Goal: Task Accomplishment & Management: Complete application form

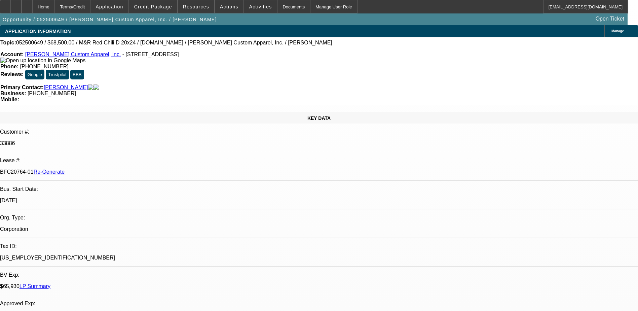
select select "0"
select select "2"
select select "0"
select select "6"
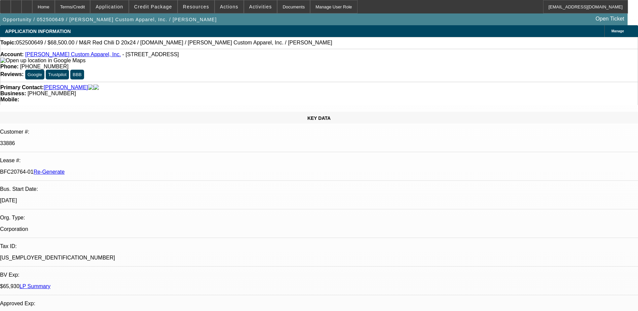
select select "0"
select select "2"
select select "0.1"
select select "4"
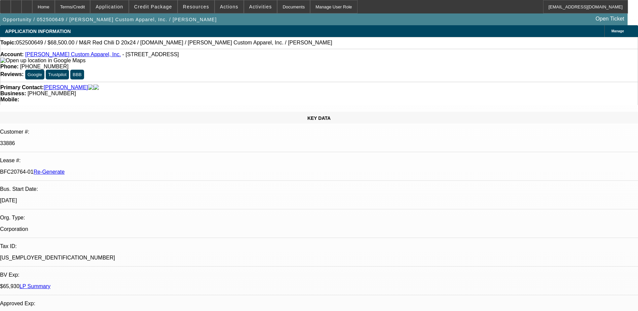
select select "0"
select select "2"
select select "0.1"
select select "4"
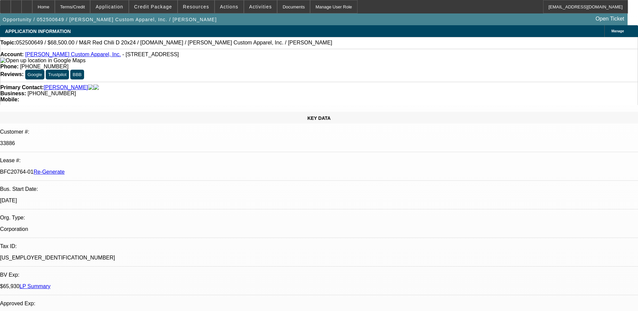
select select "0"
select select "2"
select select "0.1"
select select "4"
